Goal: Check status

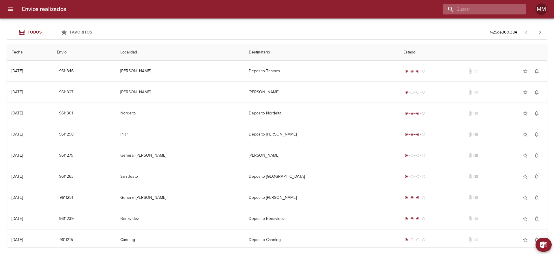
click at [503, 12] on input "buscar" at bounding box center [480, 9] width 74 height 10
paste input "[PERSON_NAME]"
type input "[PERSON_NAME]"
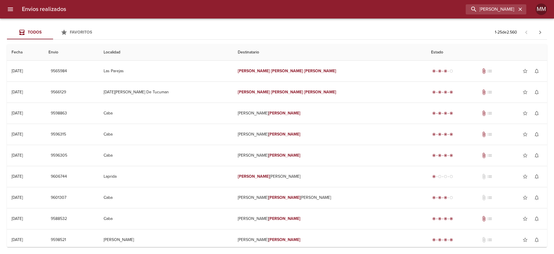
scroll to position [0, 0]
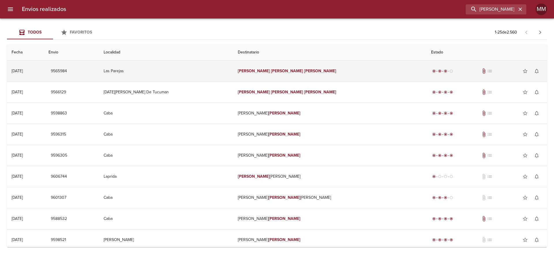
click at [296, 68] on td "[PERSON_NAME]" at bounding box center [329, 71] width 193 height 21
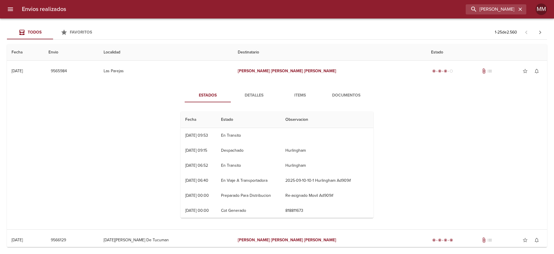
click at [350, 94] on span "Documentos" at bounding box center [346, 95] width 39 height 7
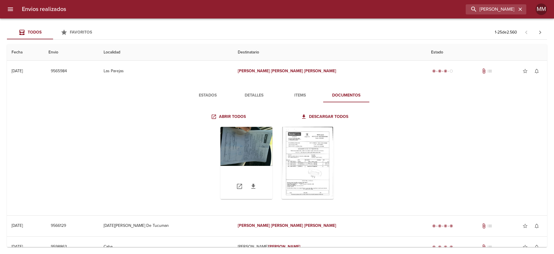
click at [264, 150] on div "Tabla de envíos del cliente" at bounding box center [247, 163] width 52 height 72
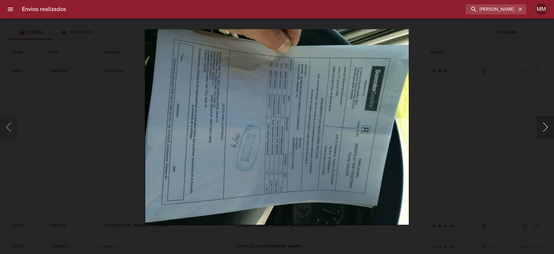
click at [539, 127] on button "Siguiente" at bounding box center [545, 126] width 17 height 23
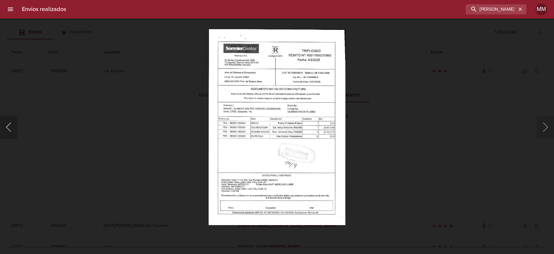
click at [12, 128] on button "Anterior" at bounding box center [8, 126] width 17 height 23
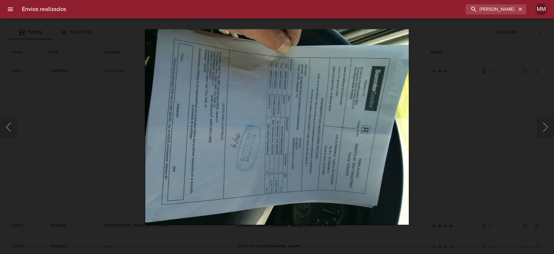
click at [494, 61] on div "Lightbox" at bounding box center [277, 127] width 554 height 254
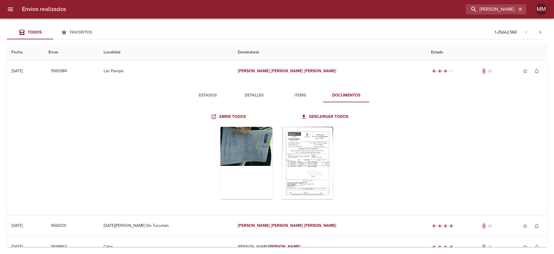
click at [244, 95] on span "Detalles" at bounding box center [253, 95] width 39 height 7
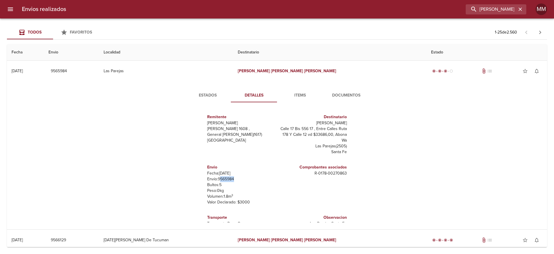
drag, startPoint x: 215, startPoint y: 178, endPoint x: 230, endPoint y: 179, distance: 15.0
click at [230, 179] on p "Envío: 9565984" at bounding box center [241, 179] width 68 height 6
click at [218, 178] on p "Envío: 9565984" at bounding box center [241, 179] width 68 height 6
drag, startPoint x: 213, startPoint y: 178, endPoint x: 229, endPoint y: 179, distance: 16.2
click at [229, 179] on p "Envío: 9565984" at bounding box center [241, 179] width 68 height 6
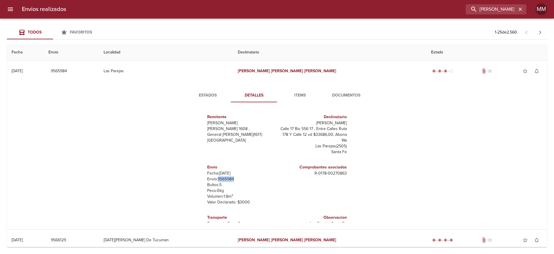
copy p "9565984"
drag, startPoint x: 308, startPoint y: 173, endPoint x: 345, endPoint y: 173, distance: 36.4
click at [345, 173] on div "Remitente Wamaro Tortuguitas Raul [STREET_ADDRESS][PERSON_NAME] Destinatario [P…" at bounding box center [276, 164] width 197 height 115
copy p "R - 0178 - 00270863"
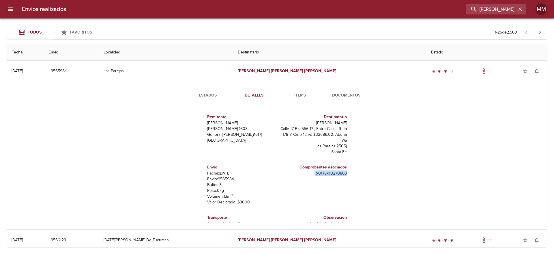
drag, startPoint x: 300, startPoint y: 121, endPoint x: 343, endPoint y: 122, distance: 42.7
click at [343, 122] on div "Destinatario [PERSON_NAME] [PERSON_NAME] 17 Bis 556 17 , Entre Calles Ruta 178 …" at bounding box center [313, 134] width 72 height 50
copy p "[PERSON_NAME]"
click at [203, 93] on span "Estados" at bounding box center [207, 95] width 39 height 7
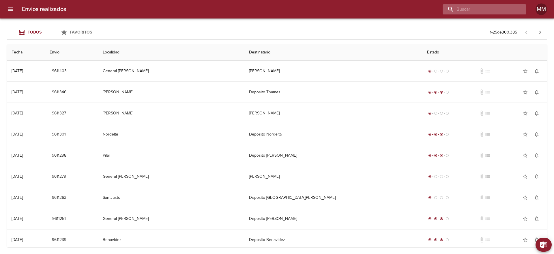
click at [486, 9] on input "buscar" at bounding box center [480, 9] width 74 height 10
paste input "ESCUER [PERSON_NAME]"
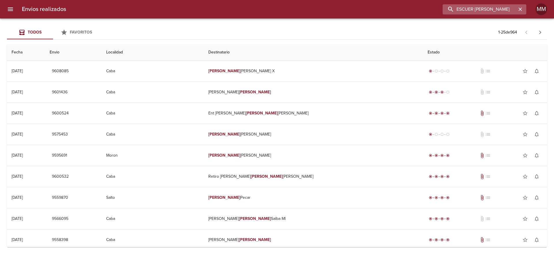
click at [485, 7] on input "ESCUER [PERSON_NAME]" at bounding box center [480, 9] width 74 height 10
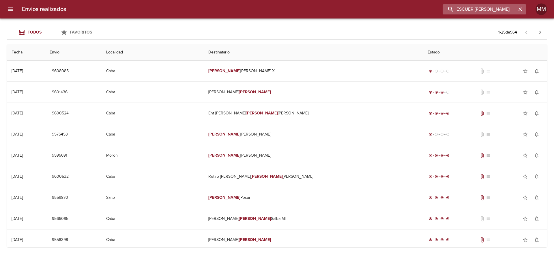
paste input "TEFANIA [PERSON_NAME]"
type input "ESTEFANIA [PERSON_NAME] ML"
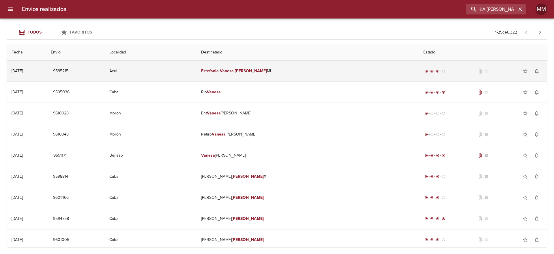
click at [298, 65] on td "[PERSON_NAME] [PERSON_NAME] [PERSON_NAME]" at bounding box center [308, 71] width 222 height 21
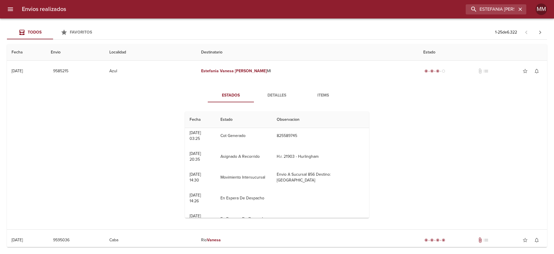
scroll to position [0, 0]
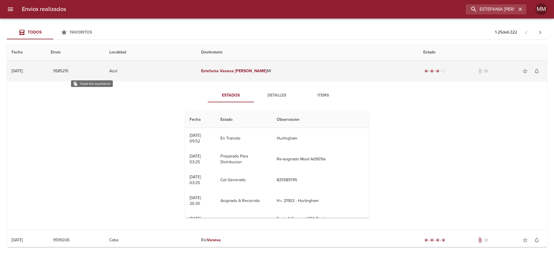
click at [71, 70] on button "9585215" at bounding box center [61, 71] width 20 height 11
